Goal: Information Seeking & Learning: Learn about a topic

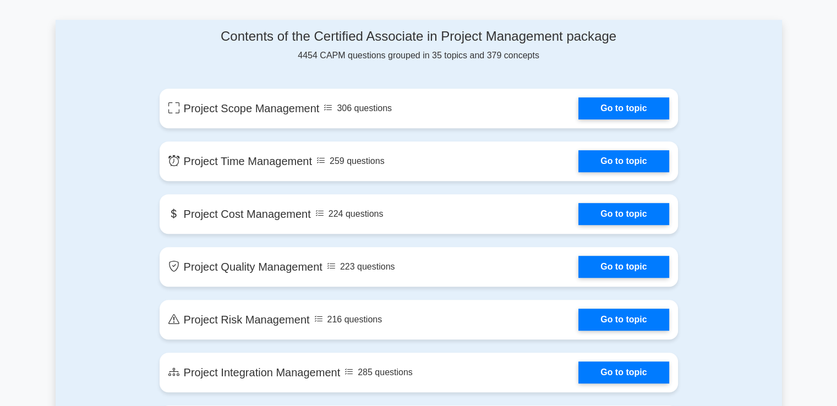
scroll to position [564, 0]
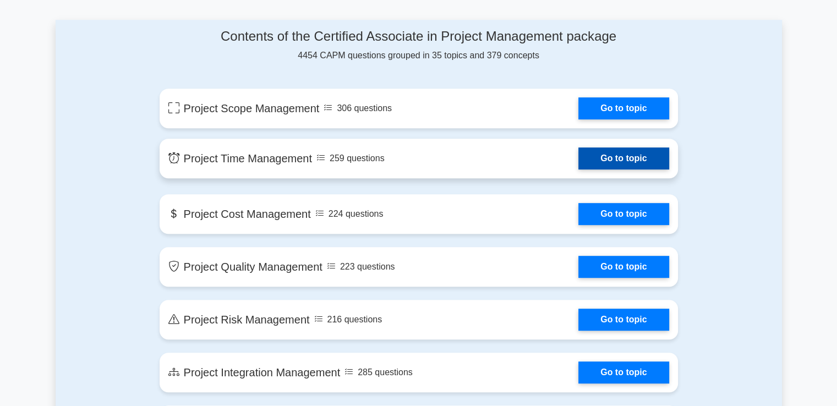
click at [643, 167] on link "Go to topic" at bounding box center [624, 159] width 90 height 22
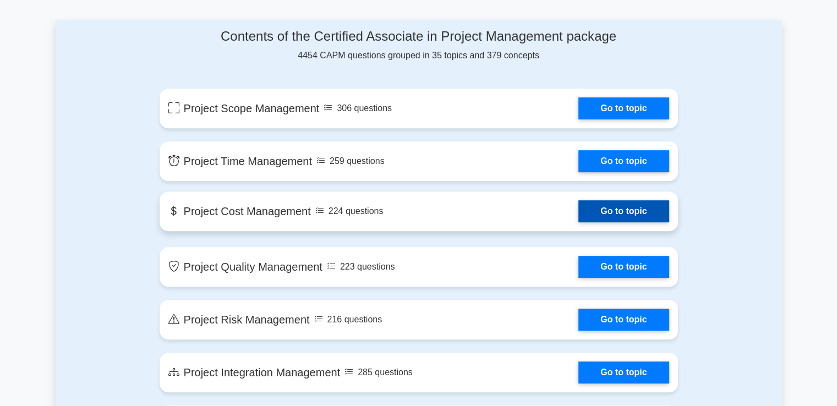
click at [606, 219] on link "Go to topic" at bounding box center [624, 211] width 90 height 22
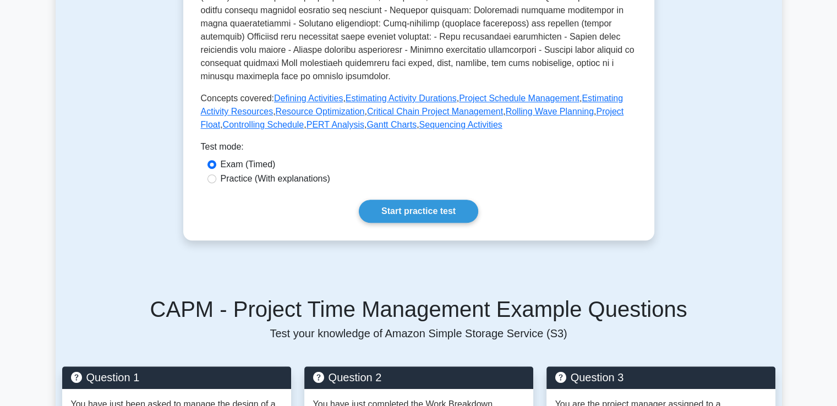
scroll to position [443, 0]
click at [451, 223] on link "Start practice test" at bounding box center [418, 211] width 119 height 23
click at [394, 223] on link "Start practice test" at bounding box center [418, 211] width 119 height 23
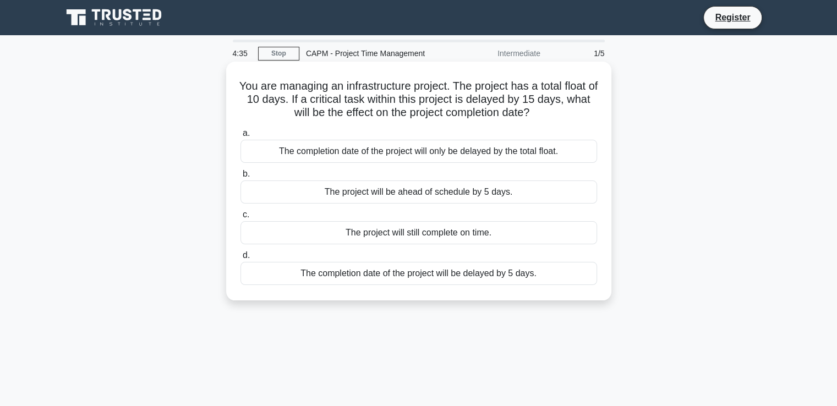
click at [408, 202] on div "The project will be ahead of schedule by 5 days." at bounding box center [419, 192] width 357 height 23
click at [241, 178] on input "b. The project will be ahead of schedule by 5 days." at bounding box center [241, 174] width 0 height 7
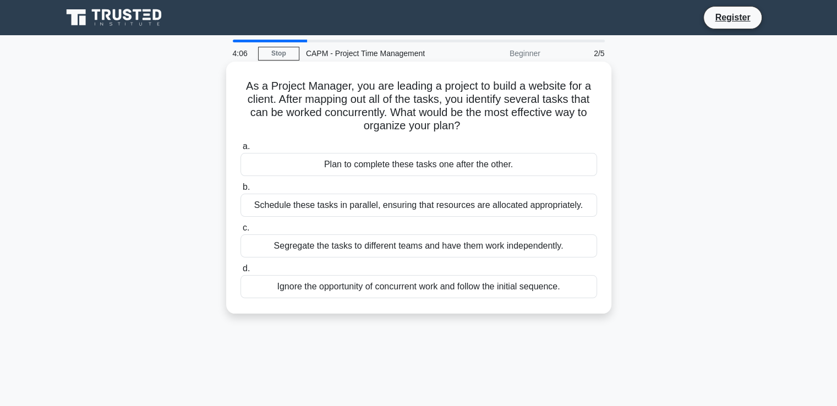
click at [423, 160] on div "Plan to complete these tasks one after the other." at bounding box center [419, 164] width 357 height 23
click at [241, 150] on input "a. Plan to complete these tasks one after the other." at bounding box center [241, 146] width 0 height 7
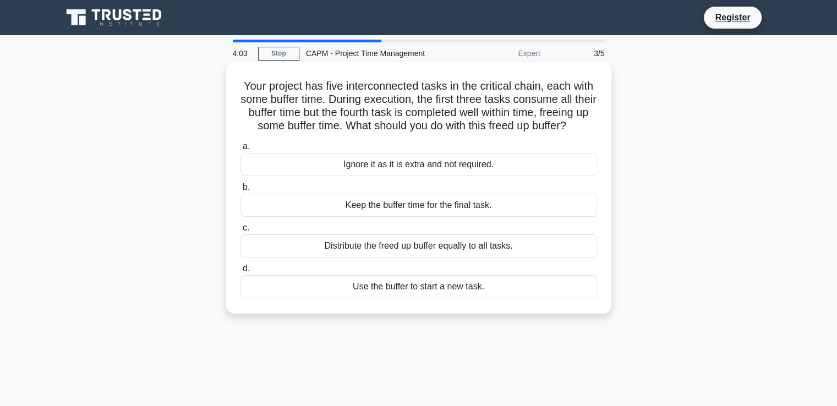
click at [398, 217] on div "Keep the buffer time for the final task." at bounding box center [419, 205] width 357 height 23
click at [241, 191] on input "b. Keep the buffer time for the final task." at bounding box center [241, 187] width 0 height 7
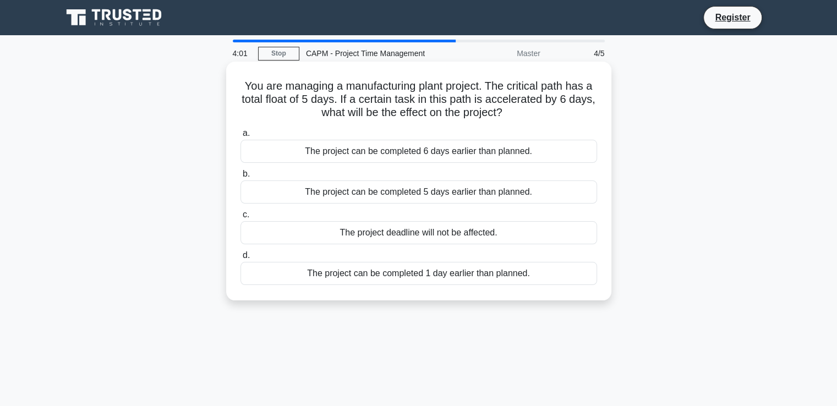
click at [408, 241] on div "The project deadline will not be affected." at bounding box center [419, 232] width 357 height 23
click at [241, 219] on input "c. The project deadline will not be affected." at bounding box center [241, 214] width 0 height 7
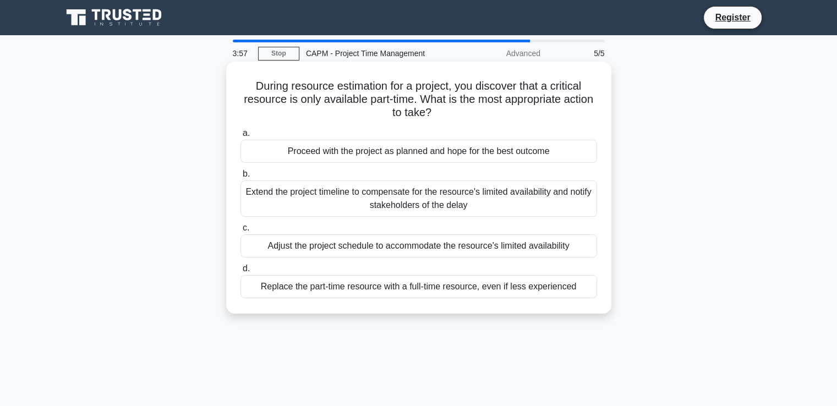
click at [346, 192] on div "Extend the project timeline to compensate for the resource's limited availabili…" at bounding box center [419, 199] width 357 height 36
click at [241, 178] on input "b. Extend the project timeline to compensate for the resource's limited availab…" at bounding box center [241, 174] width 0 height 7
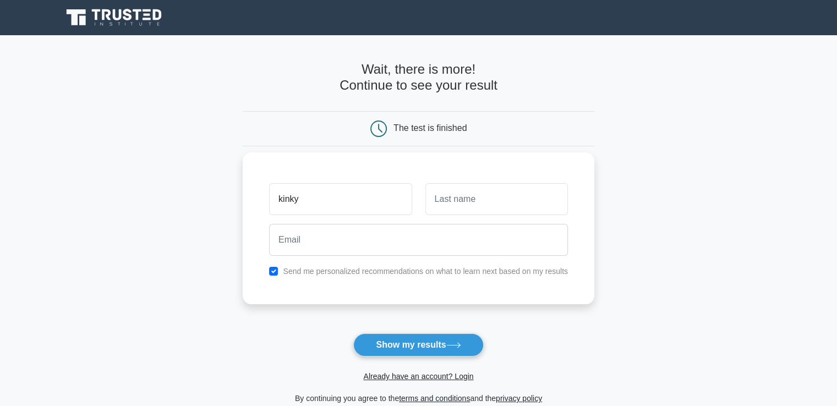
type input "kinky"
click at [461, 209] on input "text" at bounding box center [497, 199] width 143 height 32
type input "[PERSON_NAME]"
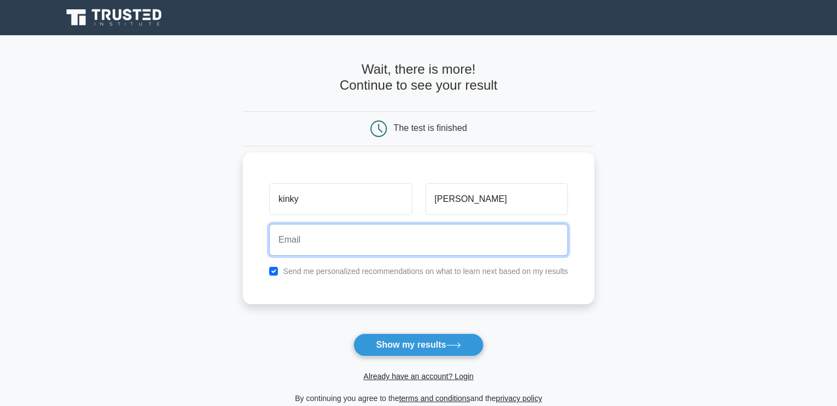
click at [434, 228] on input "email" at bounding box center [418, 240] width 299 height 32
drag, startPoint x: 526, startPoint y: 241, endPoint x: 326, endPoint y: 258, distance: 200.6
click at [326, 258] on div "victorkinky8*&*()_+_)(*&^%%$$£"""""""""!!!!!!!!!!!!!QWERRRP{:@@" at bounding box center [419, 240] width 312 height 41
click at [353, 334] on button "Show my results" at bounding box center [418, 345] width 130 height 23
click at [370, 236] on input "victorkinky8@" at bounding box center [418, 240] width 299 height 32
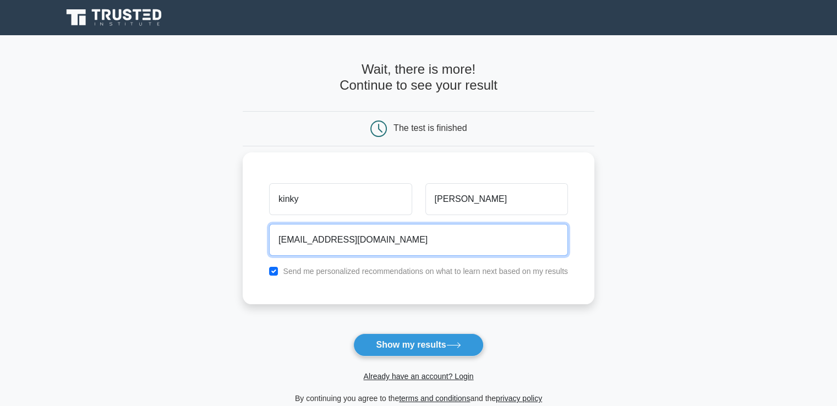
type input "victorkinky8@gmail.com"
click at [353, 334] on button "Show my results" at bounding box center [418, 345] width 130 height 23
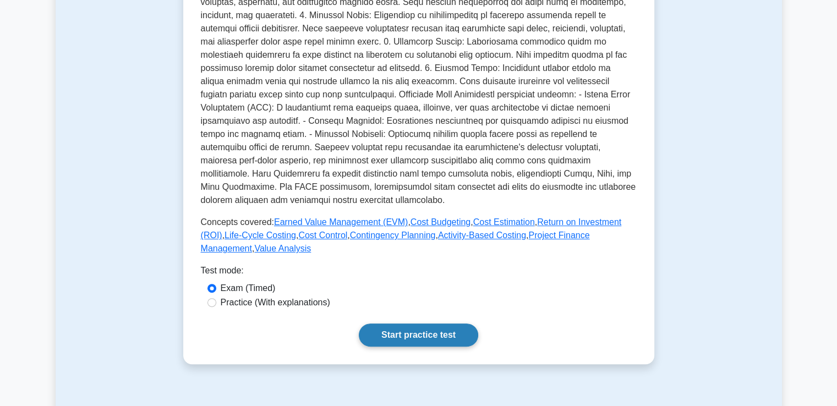
scroll to position [306, 0]
click at [445, 346] on link "Start practice test" at bounding box center [418, 334] width 119 height 23
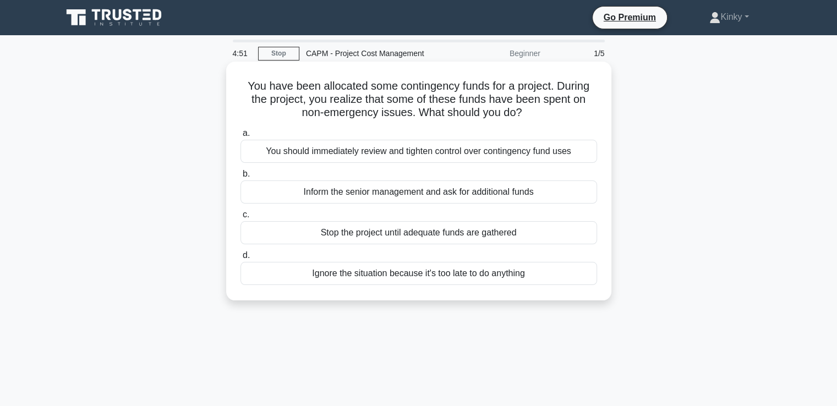
click at [361, 243] on div "Stop the project until adequate funds are gathered" at bounding box center [419, 232] width 357 height 23
click at [241, 219] on input "c. Stop the project until adequate funds are gathered" at bounding box center [241, 214] width 0 height 7
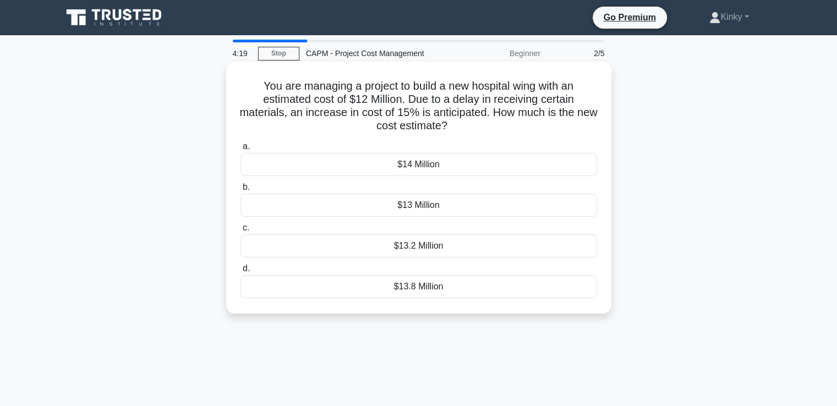
click at [389, 246] on div "$13.2 Million" at bounding box center [419, 246] width 357 height 23
click at [241, 232] on input "c. $13.2 Million" at bounding box center [241, 228] width 0 height 7
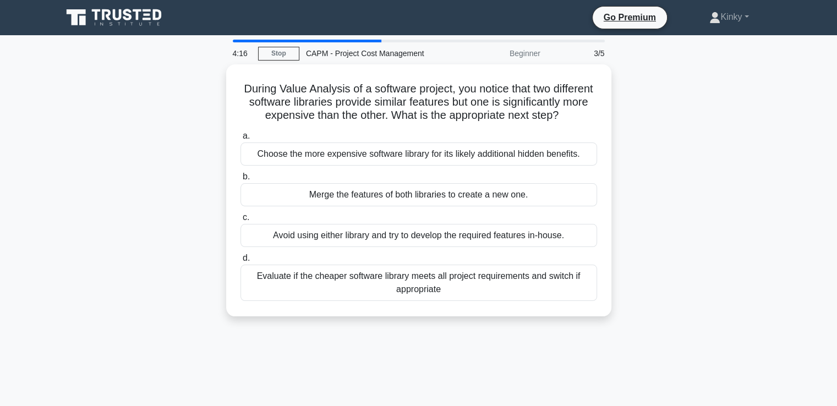
click at [389, 246] on div "Avoid using either library and try to develop the required features in-house." at bounding box center [419, 235] width 357 height 23
click at [241, 221] on input "c. Avoid using either library and try to develop the required features in-house." at bounding box center [241, 217] width 0 height 7
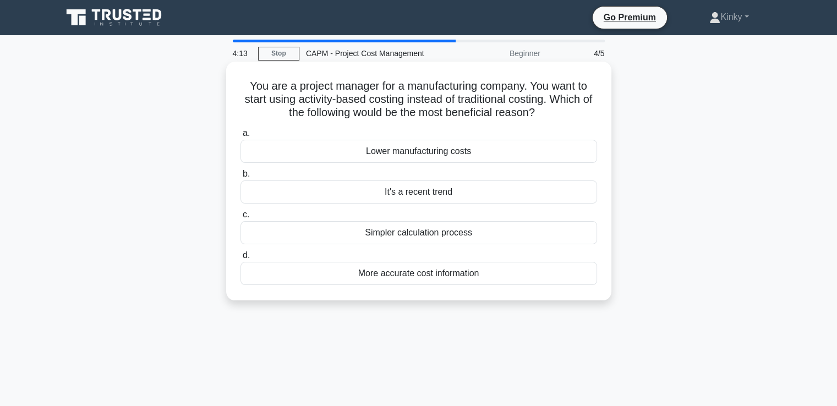
click at [410, 205] on div "a. Lower manufacturing costs b. It's a recent trend" at bounding box center [419, 205] width 370 height 163
click at [410, 200] on div "It's a recent trend" at bounding box center [419, 192] width 357 height 23
click at [241, 178] on input "b. It's a recent trend" at bounding box center [241, 174] width 0 height 7
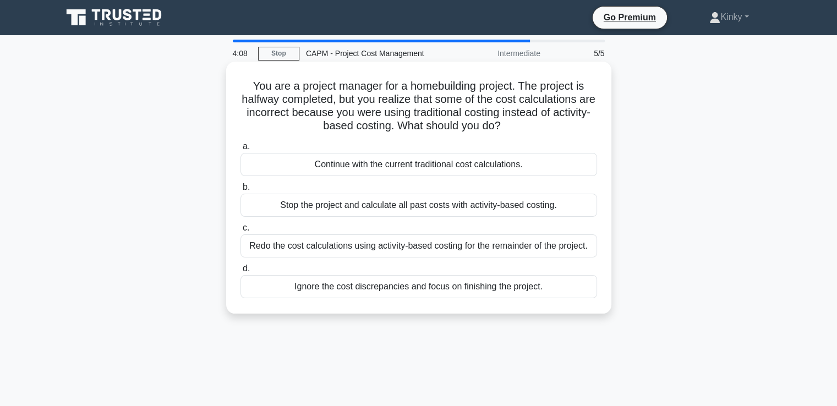
click at [419, 171] on div "Continue with the current traditional cost calculations." at bounding box center [419, 164] width 357 height 23
click at [241, 150] on input "a. Continue with the current traditional cost calculations." at bounding box center [241, 146] width 0 height 7
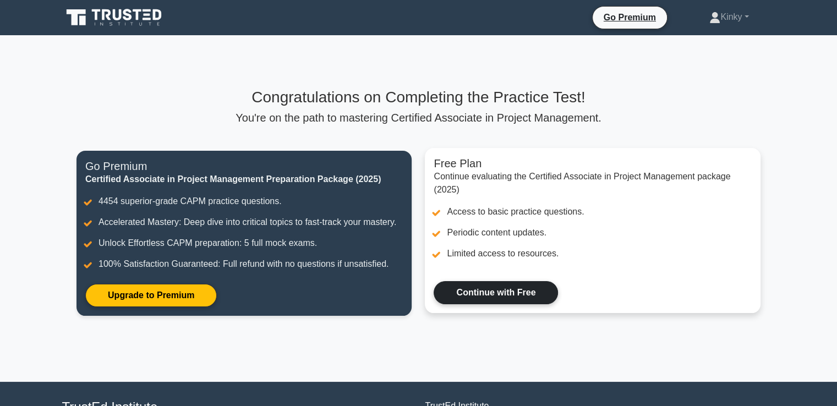
click at [485, 304] on link "Continue with Free" at bounding box center [496, 292] width 124 height 23
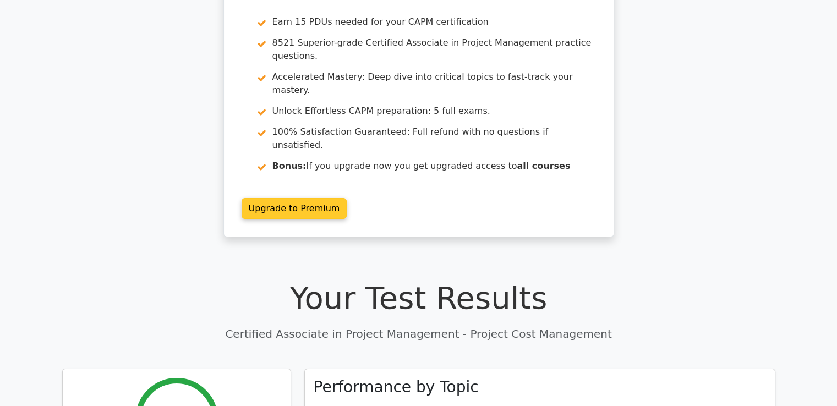
scroll to position [17, 0]
